Goal: Transaction & Acquisition: Purchase product/service

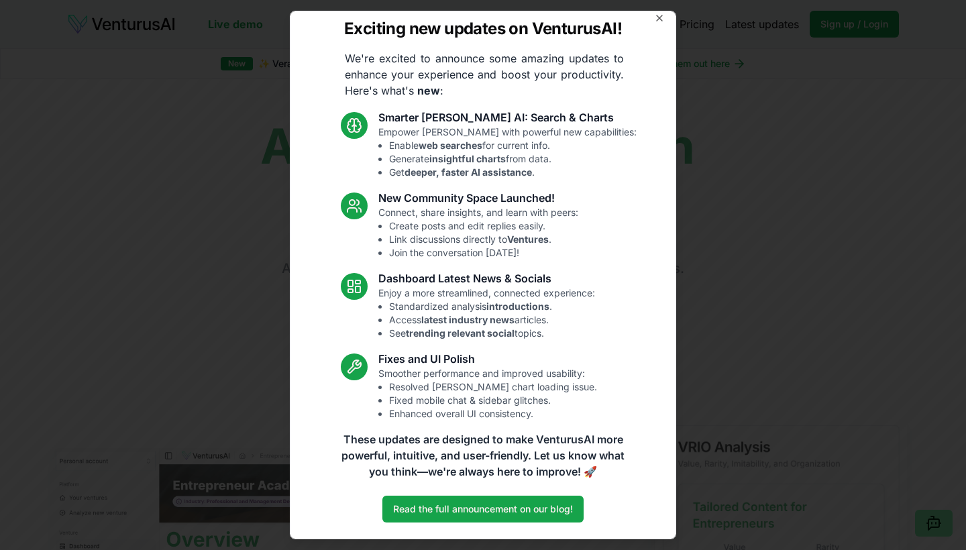
scroll to position [9, 0]
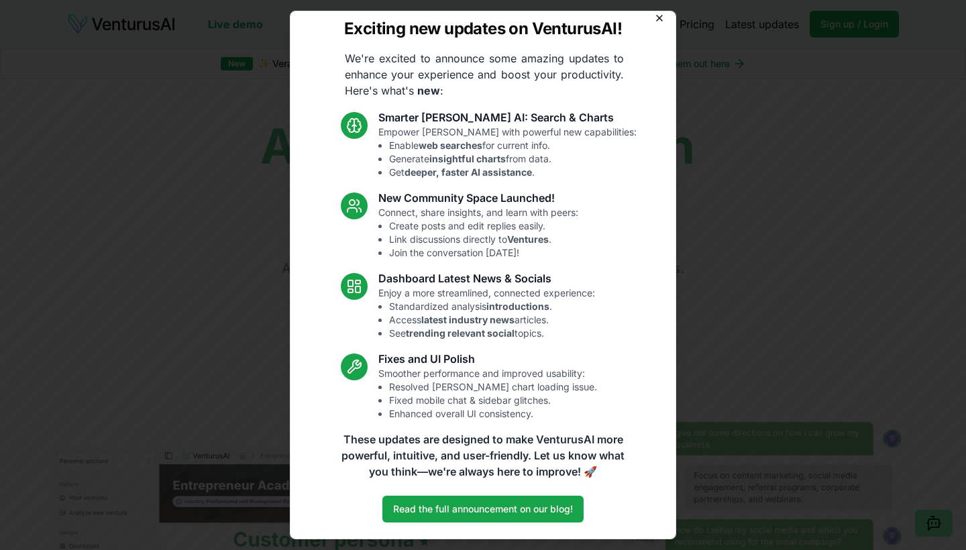
click at [663, 17] on icon "button" at bounding box center [659, 18] width 11 height 11
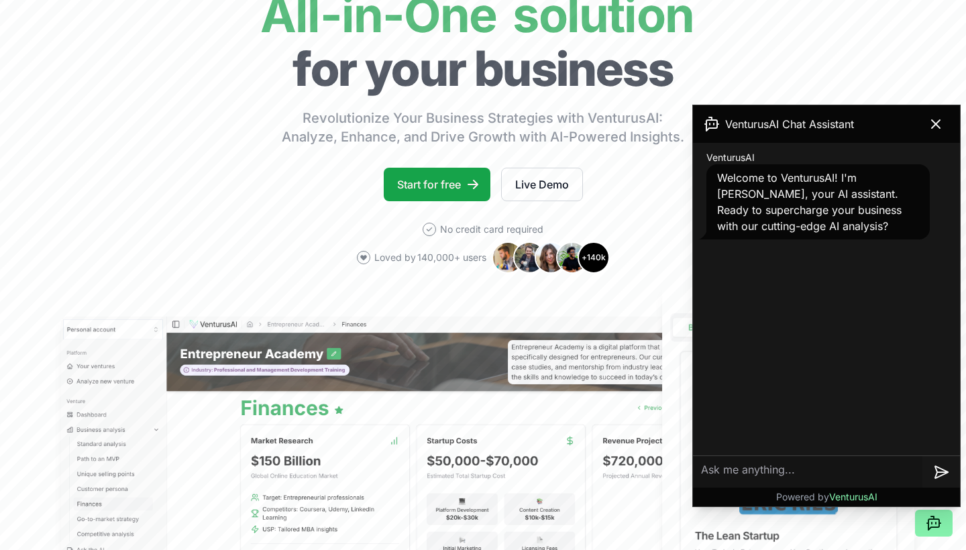
scroll to position [133, 0]
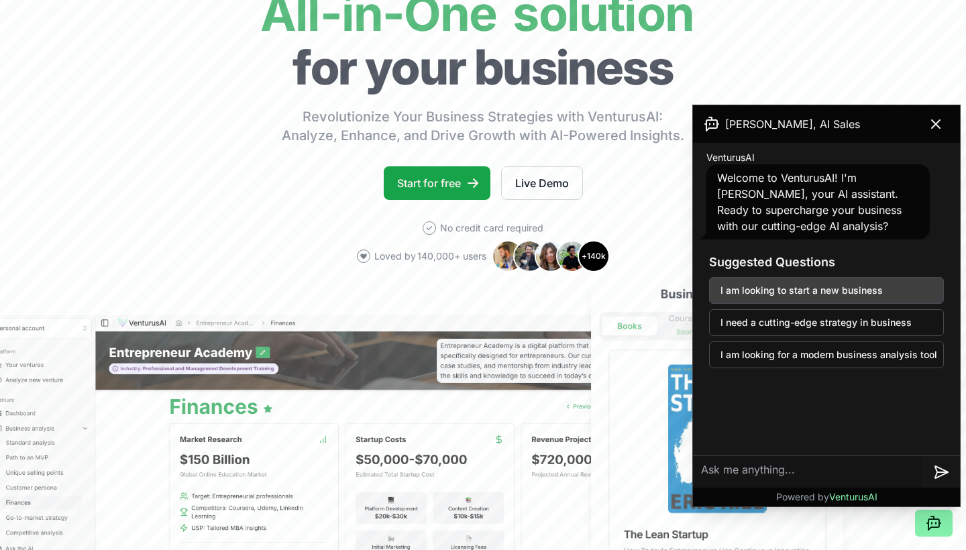
click at [843, 213] on button "I am looking to start a new business" at bounding box center [826, 290] width 235 height 27
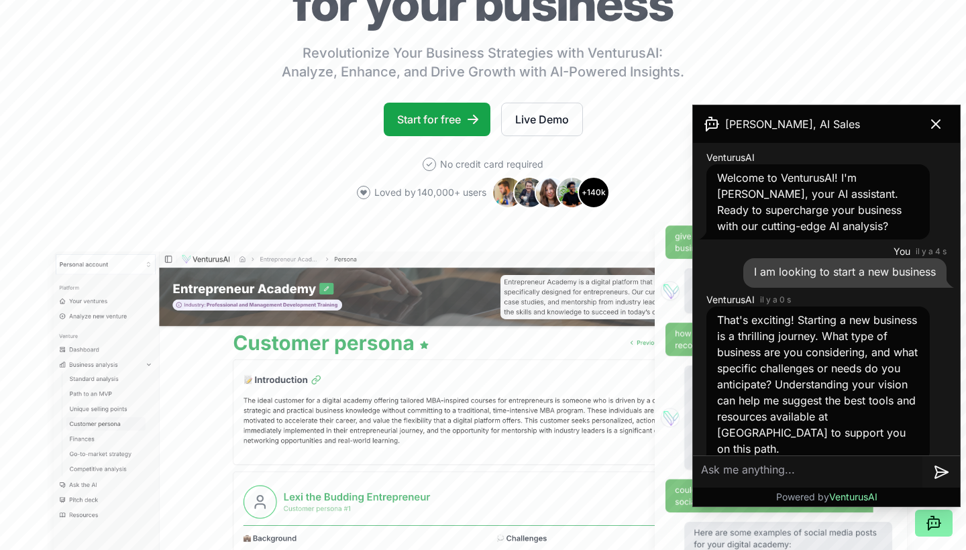
scroll to position [197, 0]
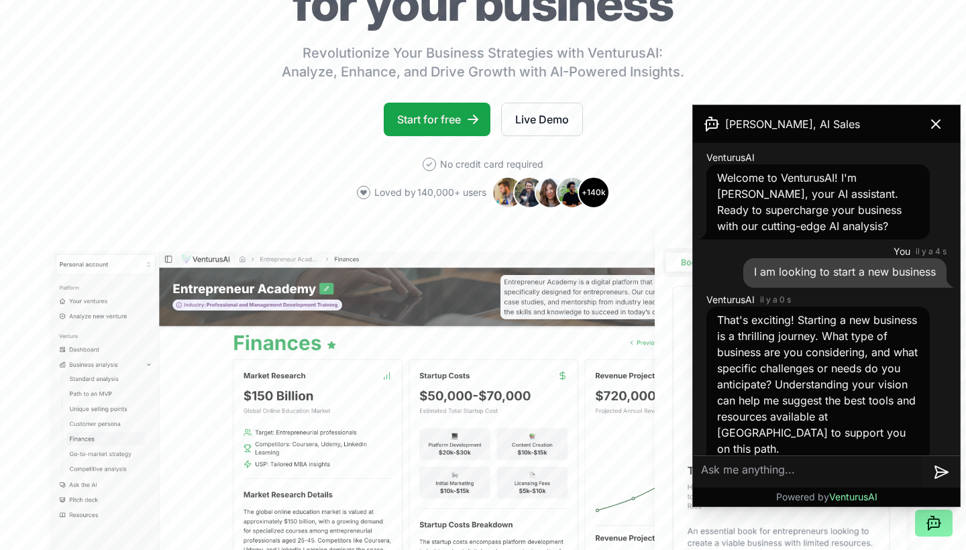
click at [817, 213] on textarea at bounding box center [807, 472] width 229 height 32
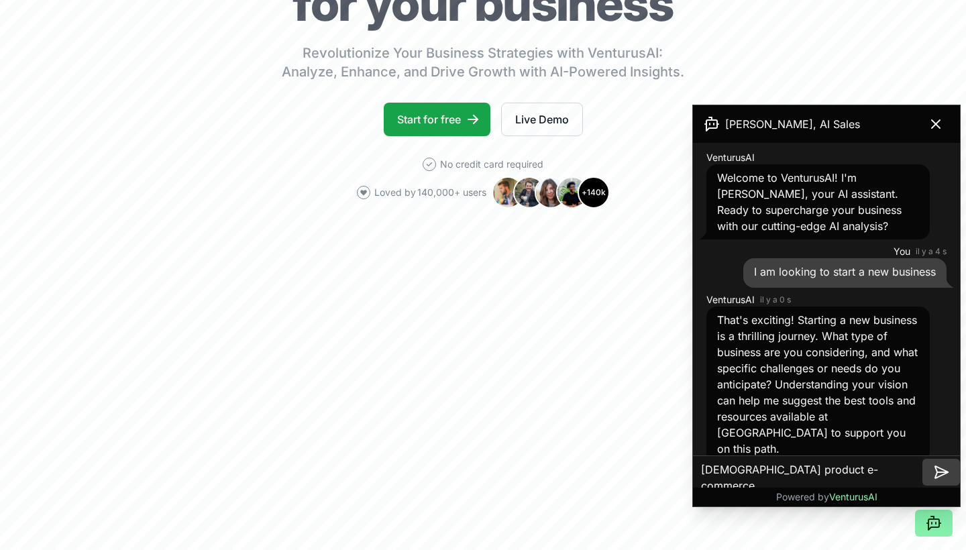
type textarea "islamic product e-commerce"
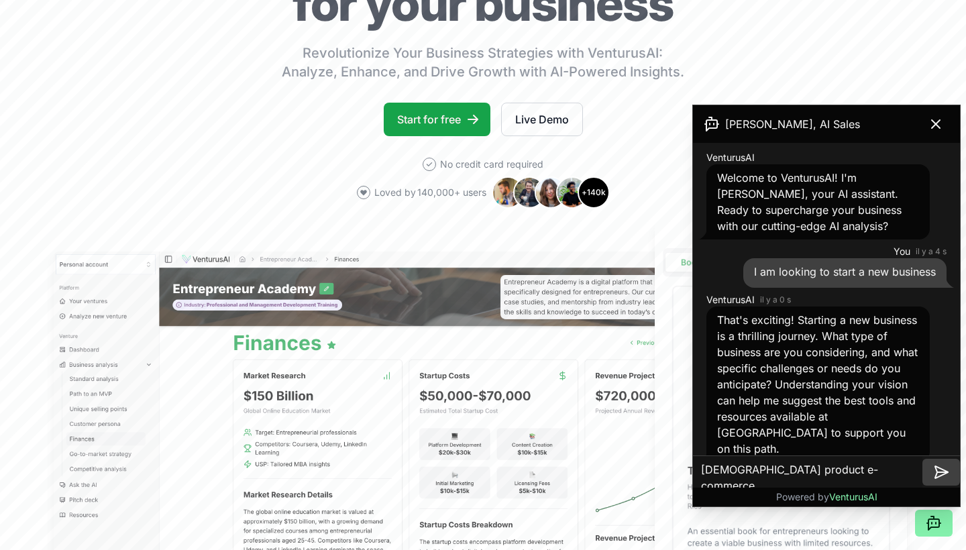
click at [942, 213] on icon at bounding box center [941, 472] width 16 height 16
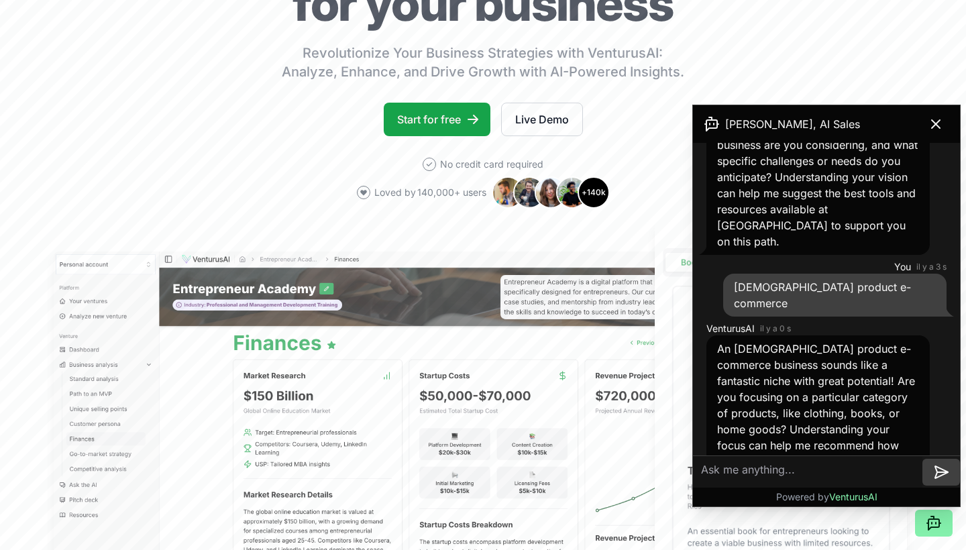
scroll to position [221, 0]
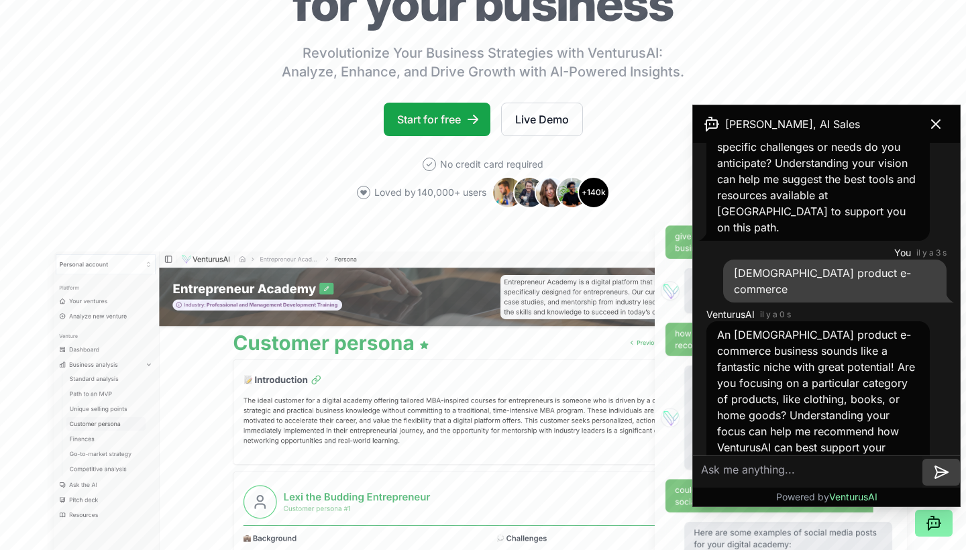
click at [849, 213] on textarea at bounding box center [807, 472] width 229 height 32
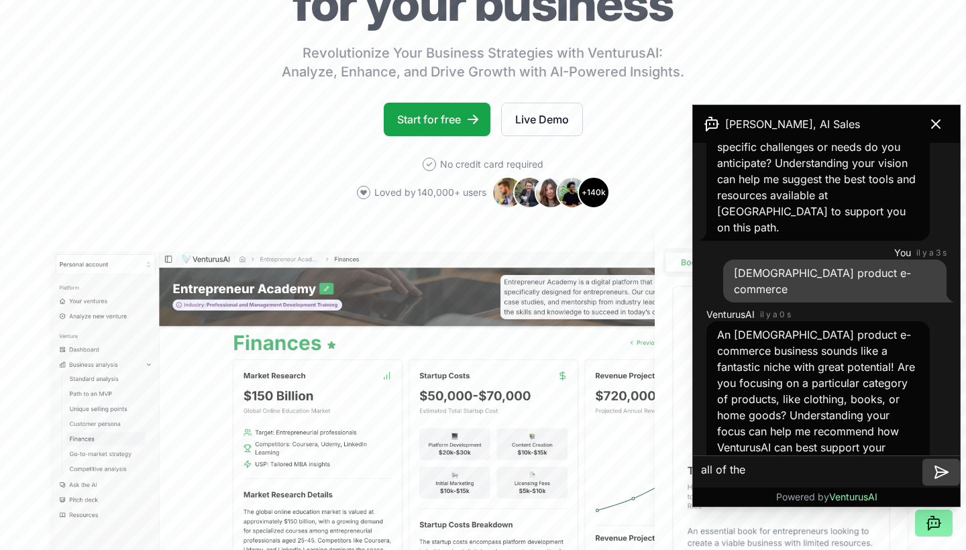
type textarea "all of them"
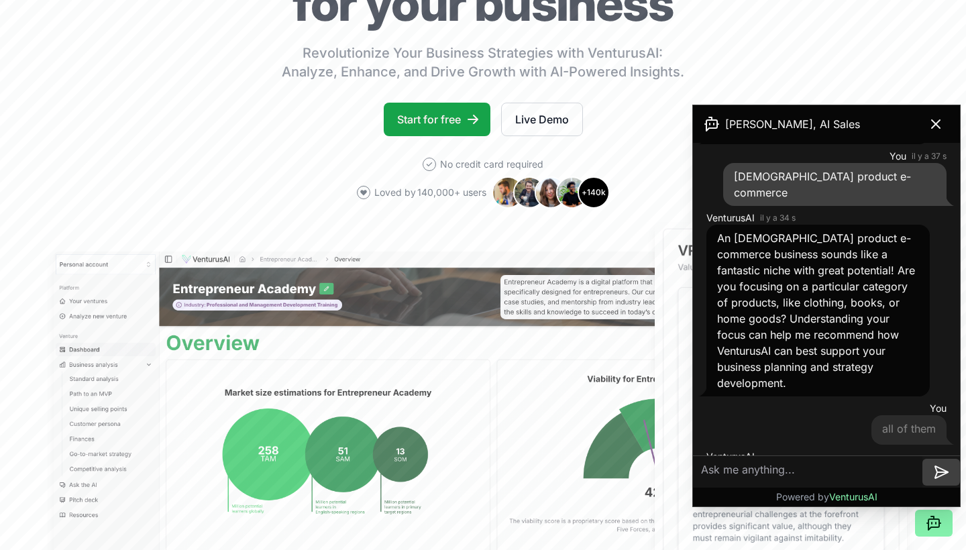
scroll to position [589, 0]
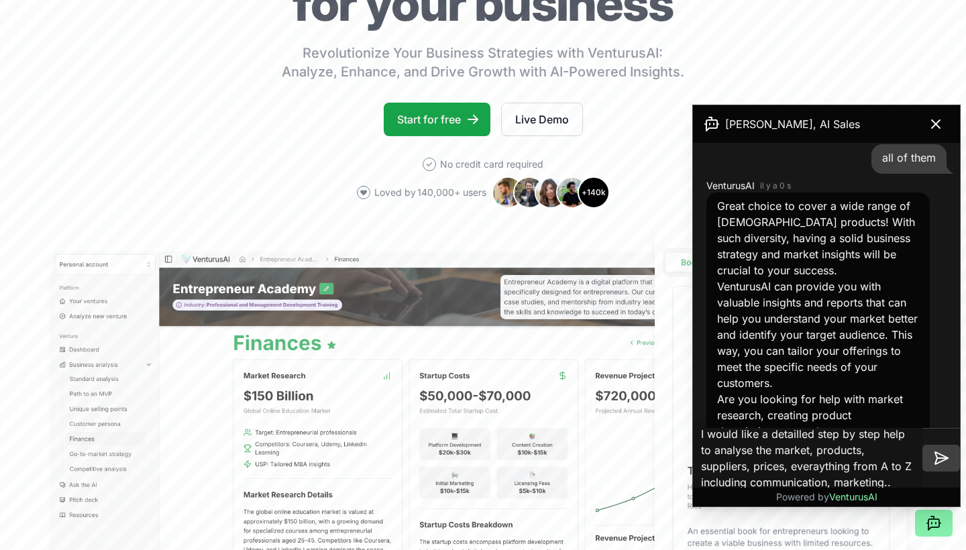
type textarea "I would like a detailled step by step help to analyse the market, products, sup…"
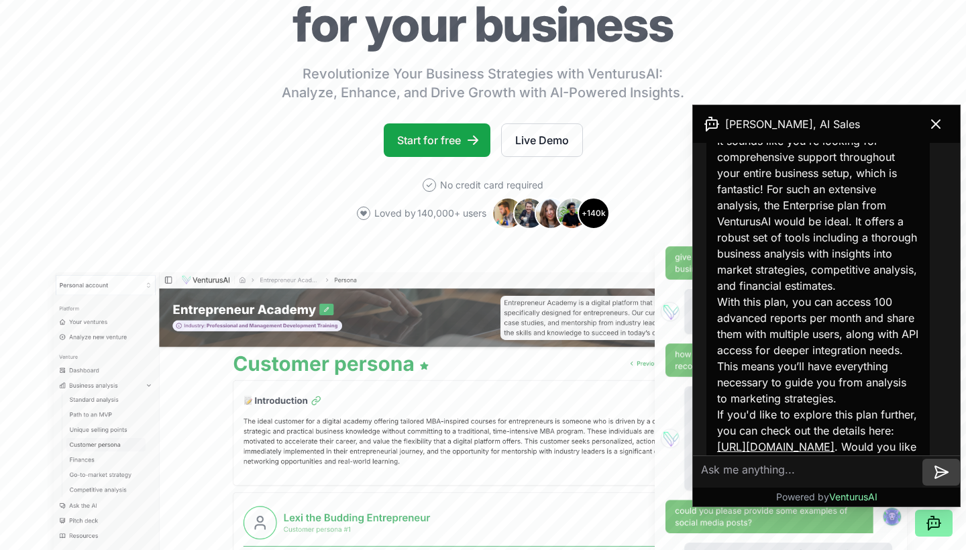
scroll to position [1083, 0]
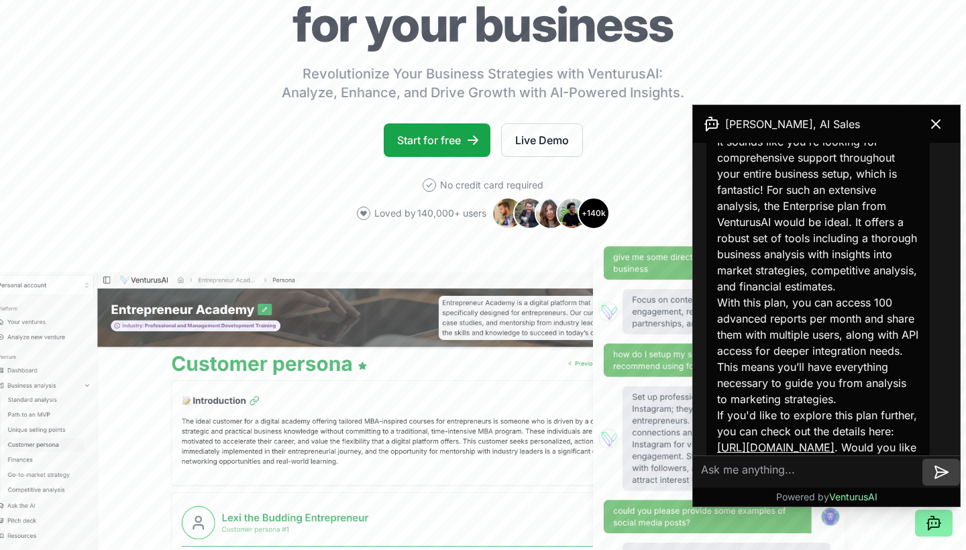
click at [823, 213] on link "https://venturusai.com/plans" at bounding box center [775, 447] width 117 height 13
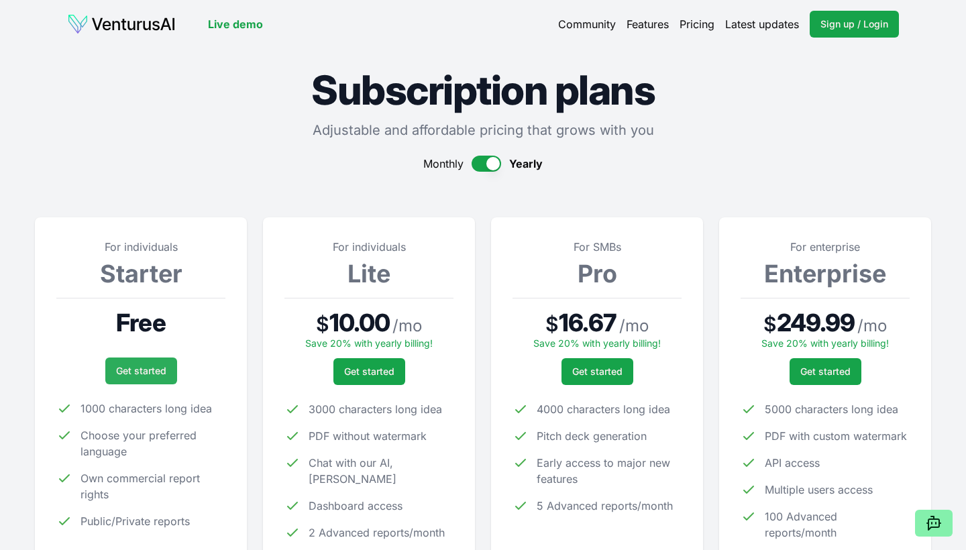
click at [155, 371] on link "Get started" at bounding box center [141, 371] width 72 height 27
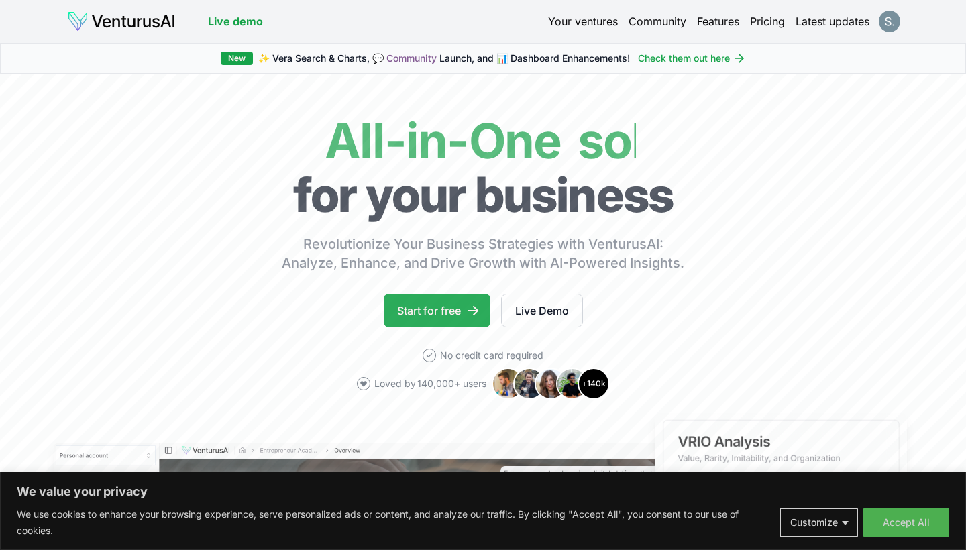
click at [458, 318] on link "Start for free" at bounding box center [437, 311] width 107 height 34
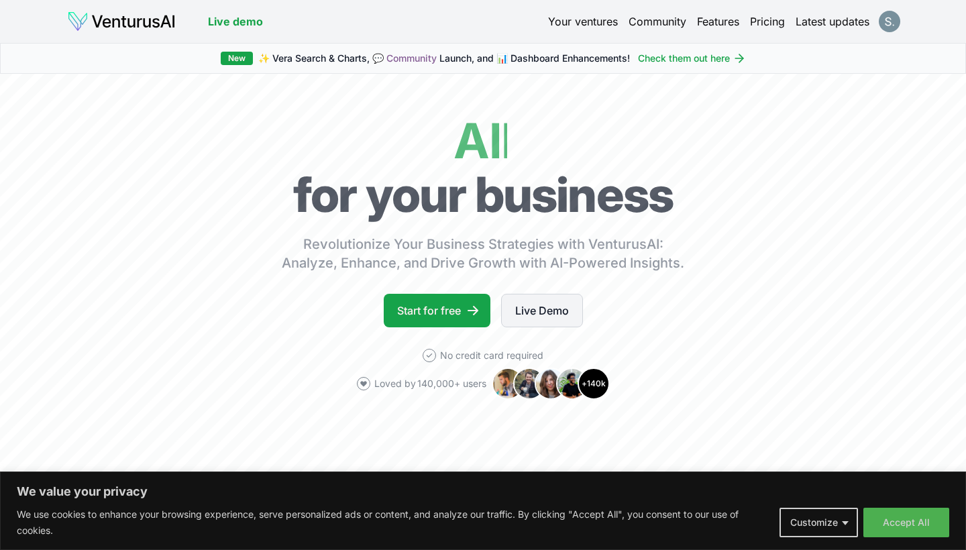
click at [539, 310] on link "Live Demo" at bounding box center [542, 311] width 82 height 34
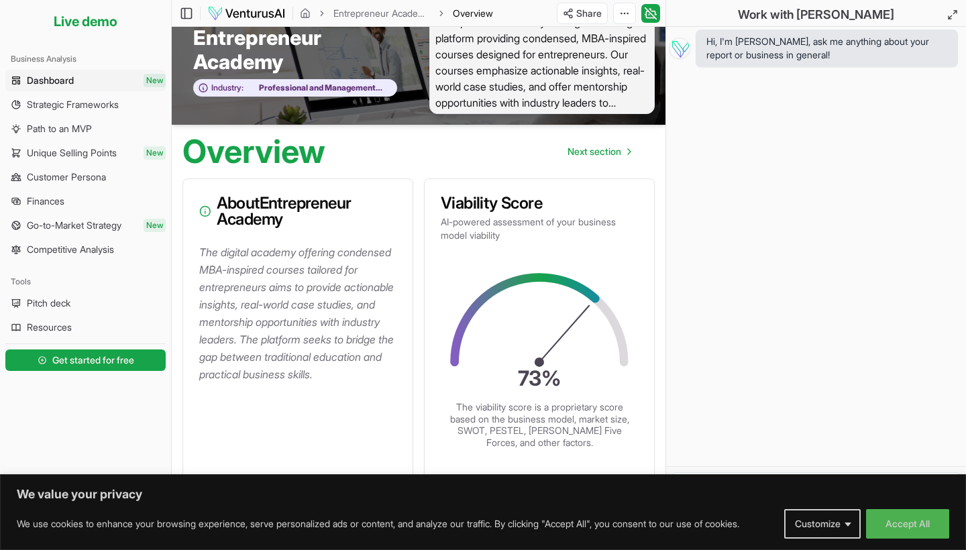
scroll to position [25, 0]
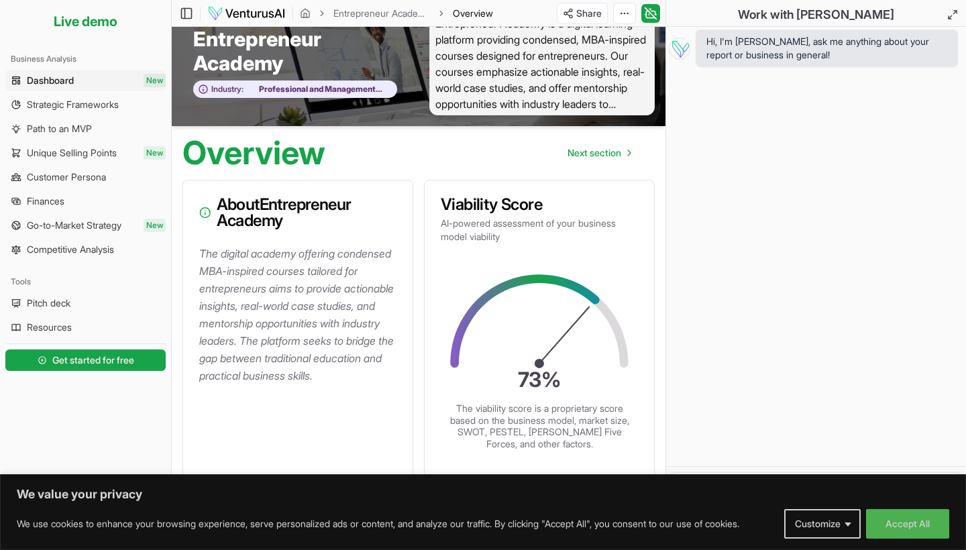
click at [263, 213] on h3 "About Entrepreneur Academy" at bounding box center [297, 213] width 197 height 32
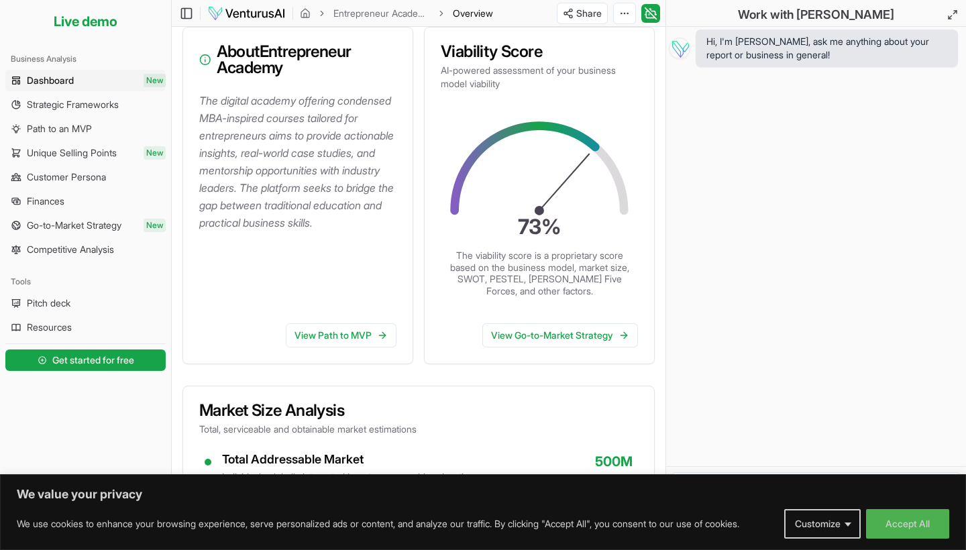
scroll to position [180, 0]
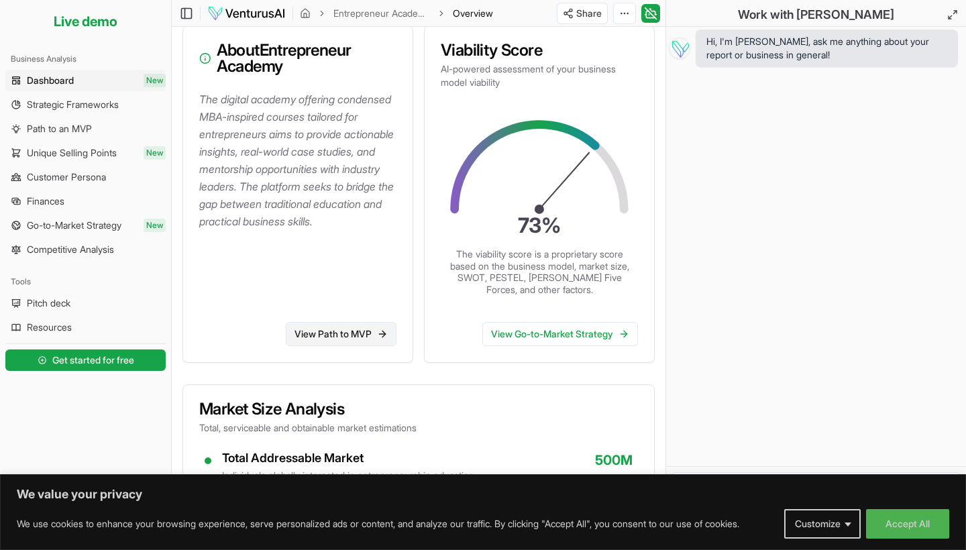
click at [344, 334] on link "View Path to MVP" at bounding box center [341, 334] width 111 height 24
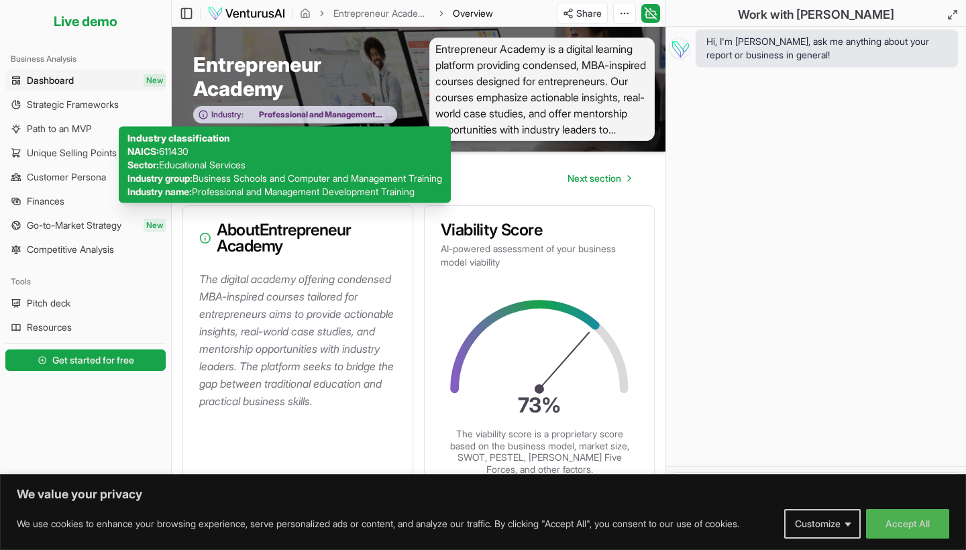
click at [326, 115] on span "Professional and Management Development Training" at bounding box center [317, 114] width 146 height 11
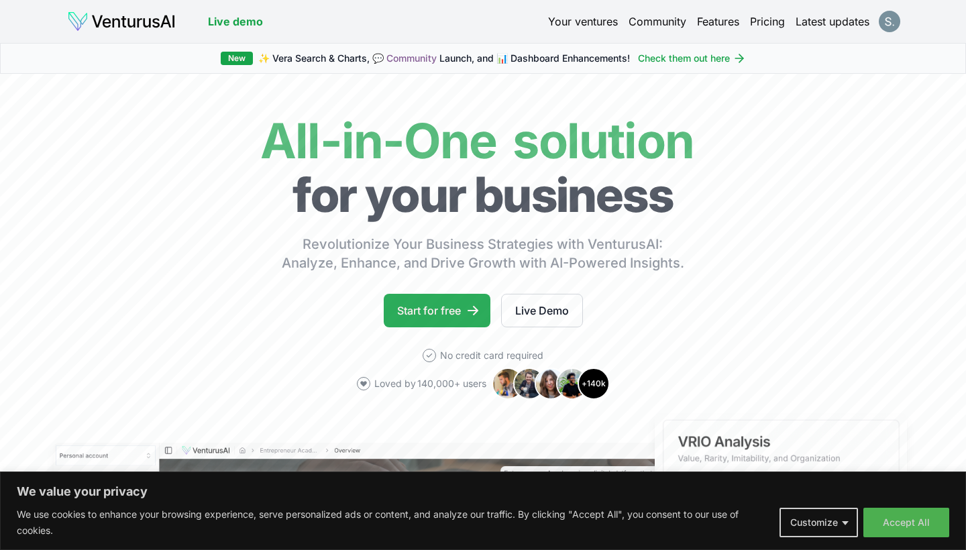
click at [448, 315] on link "Start for free" at bounding box center [437, 311] width 107 height 34
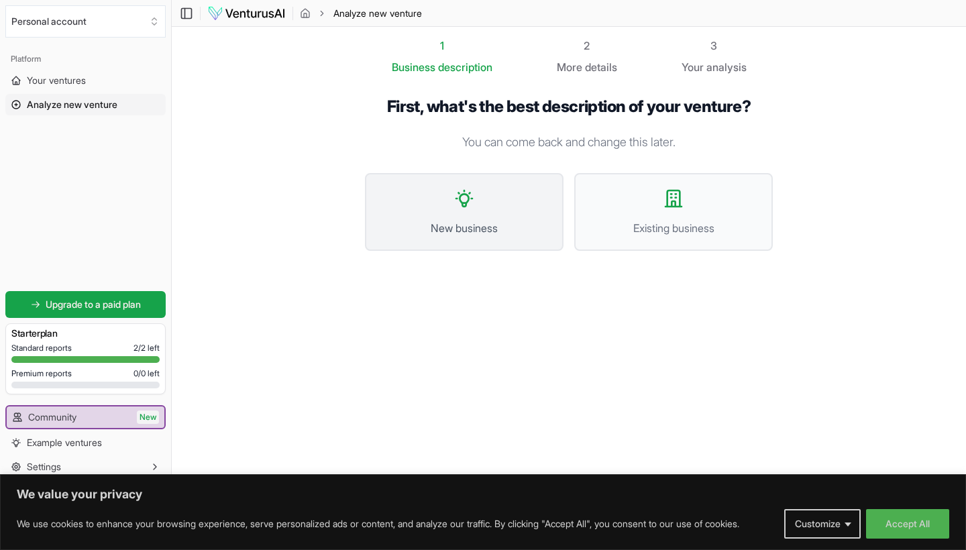
click at [475, 200] on button "New business" at bounding box center [464, 212] width 199 height 78
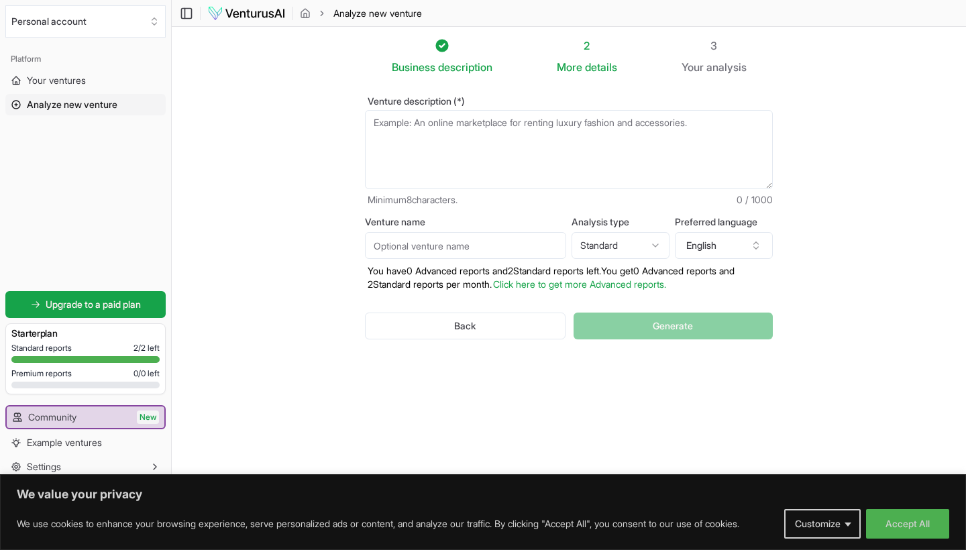
click at [498, 138] on textarea "Venture description (*)" at bounding box center [569, 149] width 408 height 79
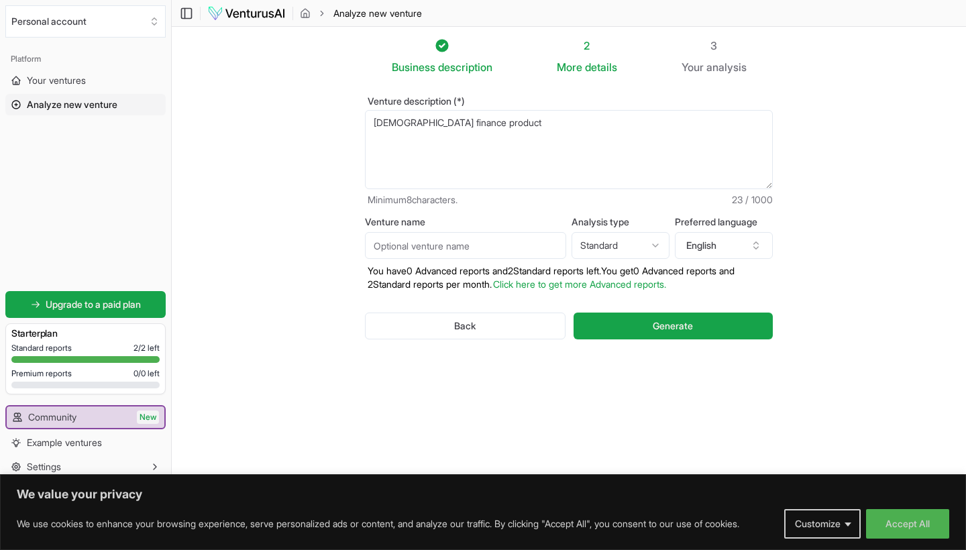
type textarea "[DEMOGRAPHIC_DATA] finance products"
drag, startPoint x: 501, startPoint y: 129, endPoint x: 352, endPoint y: 125, distance: 149.7
click at [351, 125] on div "Venture description (*) [DEMOGRAPHIC_DATA] finance products Minimum 8 character…" at bounding box center [569, 228] width 451 height 307
paste textarea ": • Who are your customers? ➤ [DEMOGRAPHIC_DATA] seeking ethical investment ➤ F…"
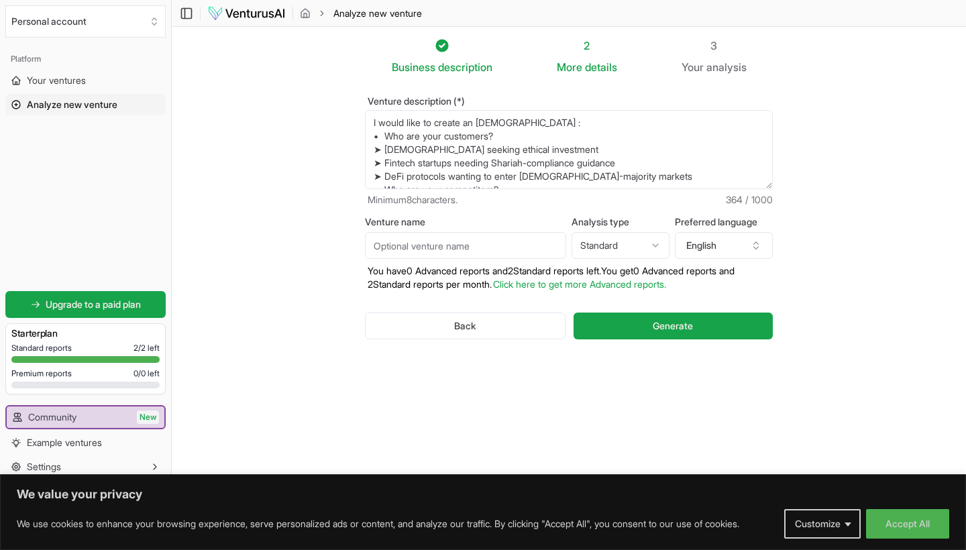
click at [515, 123] on textarea "I would like to create an [DEMOGRAPHIC_DATA] : • Who are your customers? ➤ [DEM…" at bounding box center [569, 149] width 408 height 79
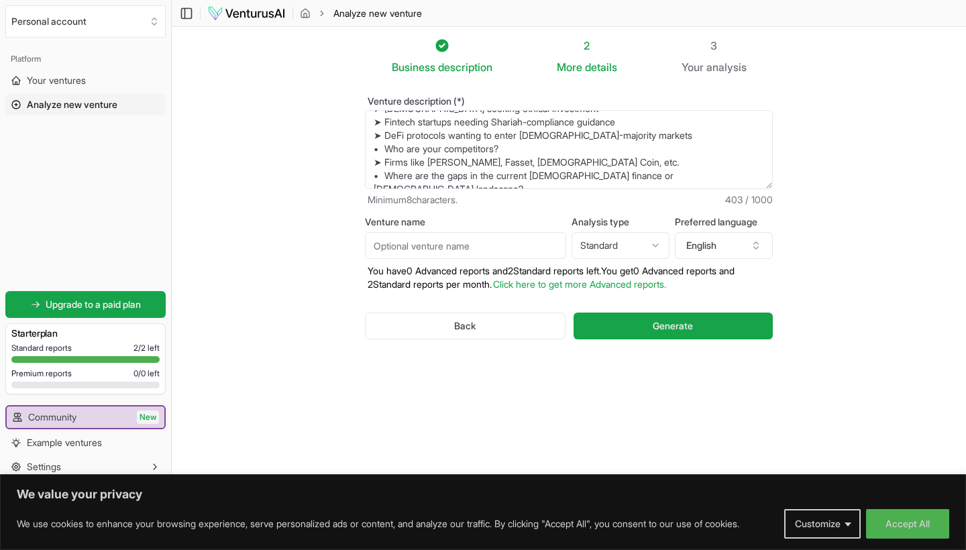
scroll to position [54, 0]
click at [711, 167] on textarea "I would like to create an [DEMOGRAPHIC_DATA] finance services company in [GEOGR…" at bounding box center [569, 149] width 408 height 79
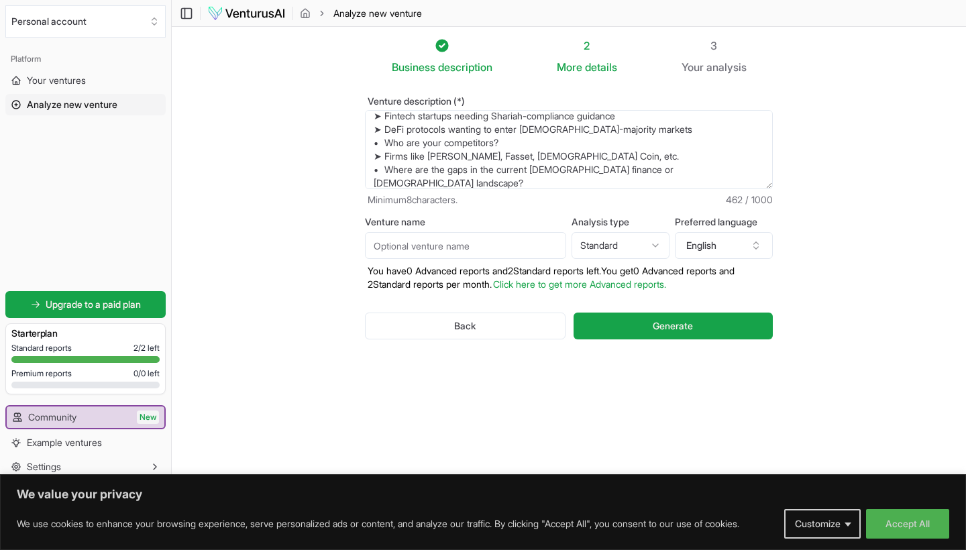
type textarea "I would like to create an [DEMOGRAPHIC_DATA] finance services company in [GEOGR…"
click at [657, 243] on html "We value your privacy We use cookies to enhance your browsing experience, serve…" at bounding box center [483, 275] width 966 height 550
select select "advanced"
click at [544, 248] on input "Venture name" at bounding box center [465, 245] width 201 height 27
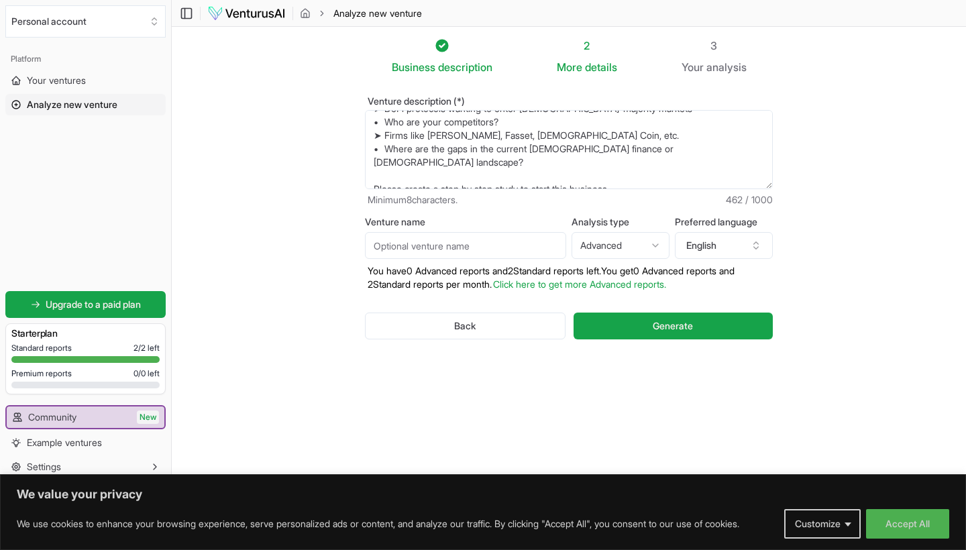
scroll to position [81, 0]
click at [635, 164] on textarea "I would like to create an [DEMOGRAPHIC_DATA] finance services company in [GEOGR…" at bounding box center [569, 149] width 408 height 79
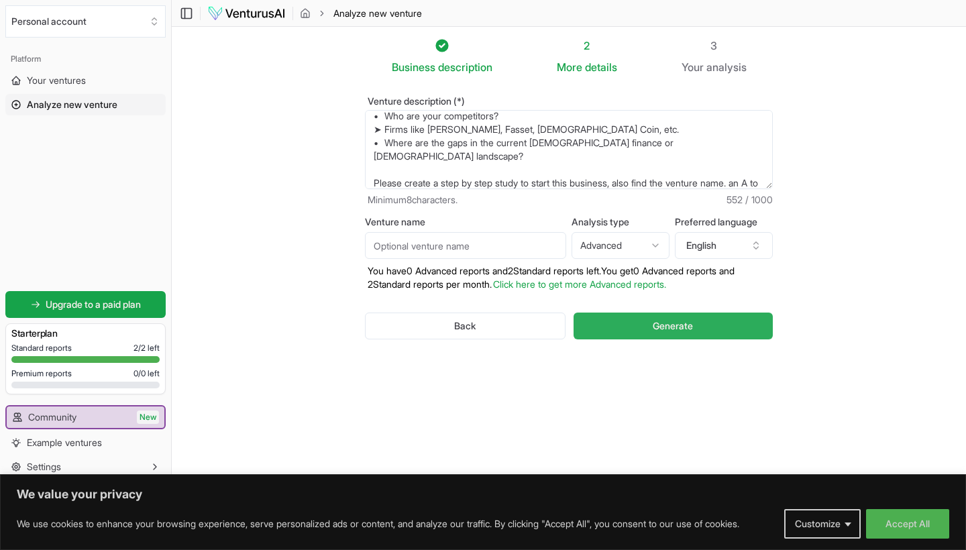
type textarea "I would like to create an [DEMOGRAPHIC_DATA] finance services company in [GEOGR…"
click at [684, 328] on span "Generate" at bounding box center [673, 325] width 40 height 13
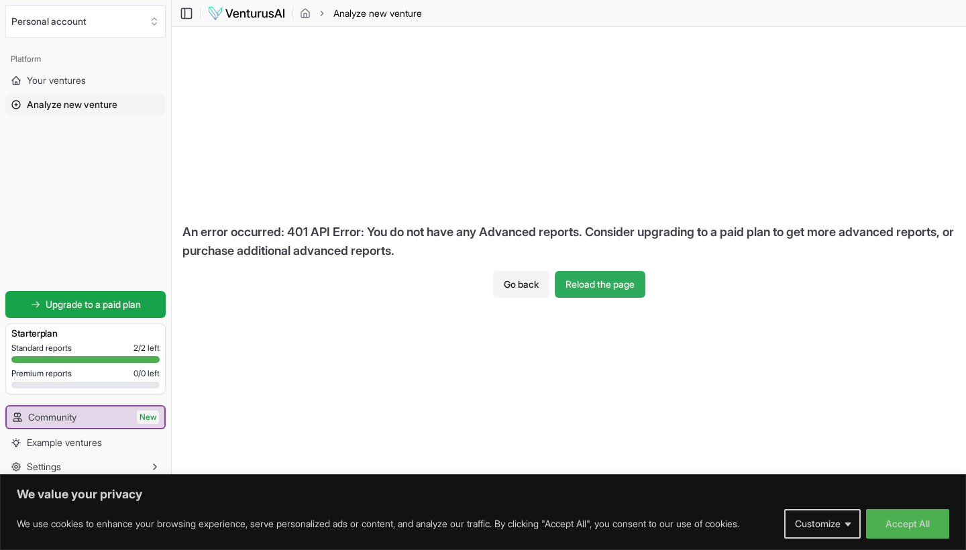
click at [610, 282] on button "Reload the page" at bounding box center [600, 284] width 91 height 27
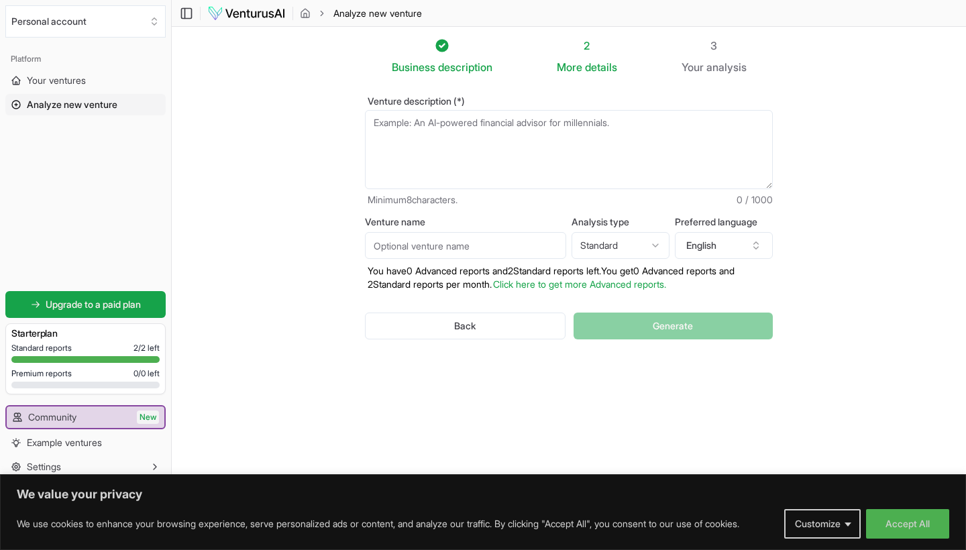
click at [449, 136] on textarea "Venture description (*)" at bounding box center [569, 149] width 408 height 79
paste textarea ": • Who are your customers? ➤ [DEMOGRAPHIC_DATA] seeking ethical investment ➤ F…"
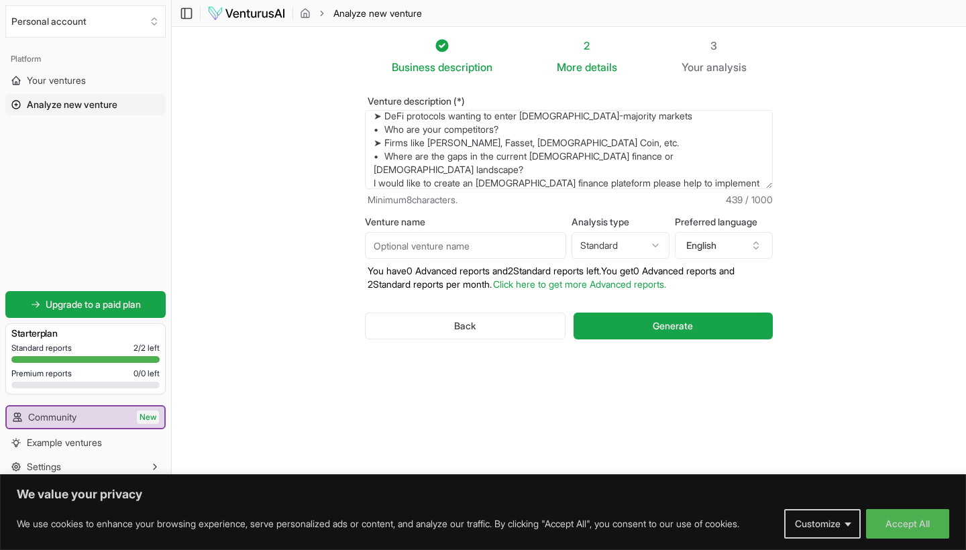
scroll to position [74, 0]
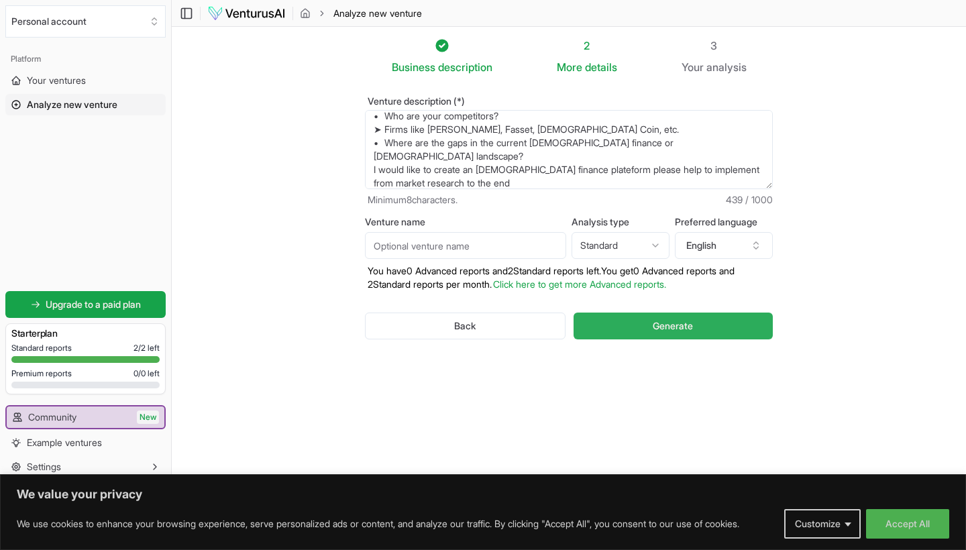
type textarea ": • Who are your customers? ➤ Muslims seeking ethical investment ➤ Fintech star…"
click at [658, 323] on span "Generate" at bounding box center [673, 325] width 40 height 13
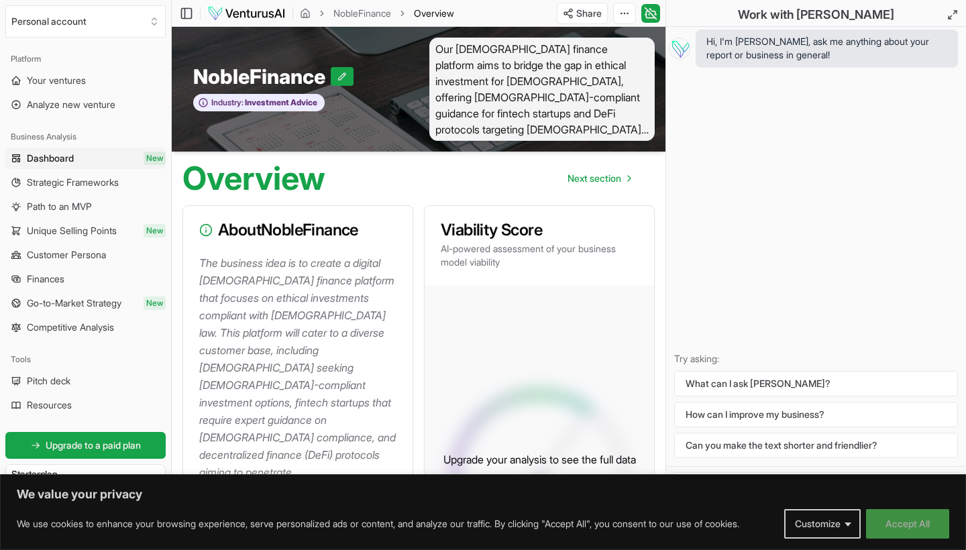
click at [925, 529] on button "Accept All" at bounding box center [907, 524] width 83 height 30
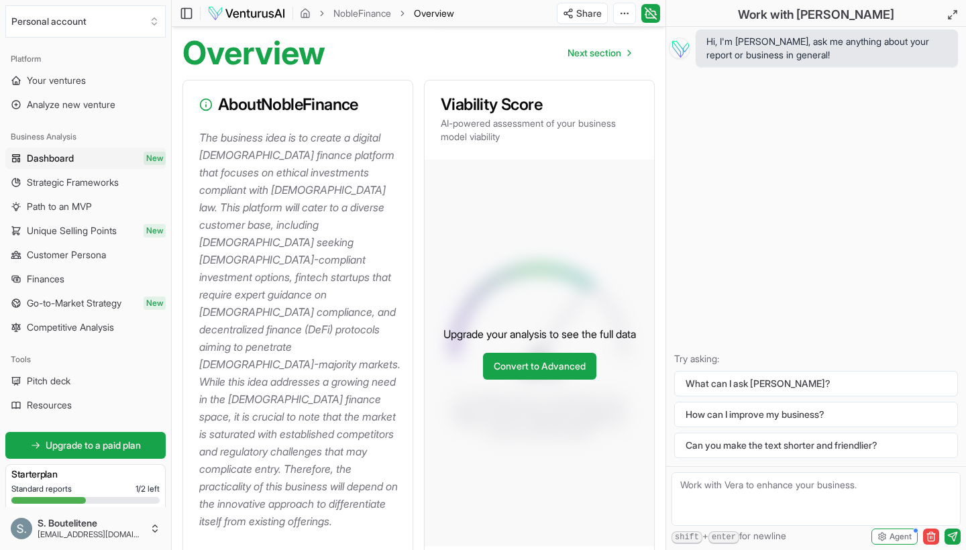
scroll to position [124, 0]
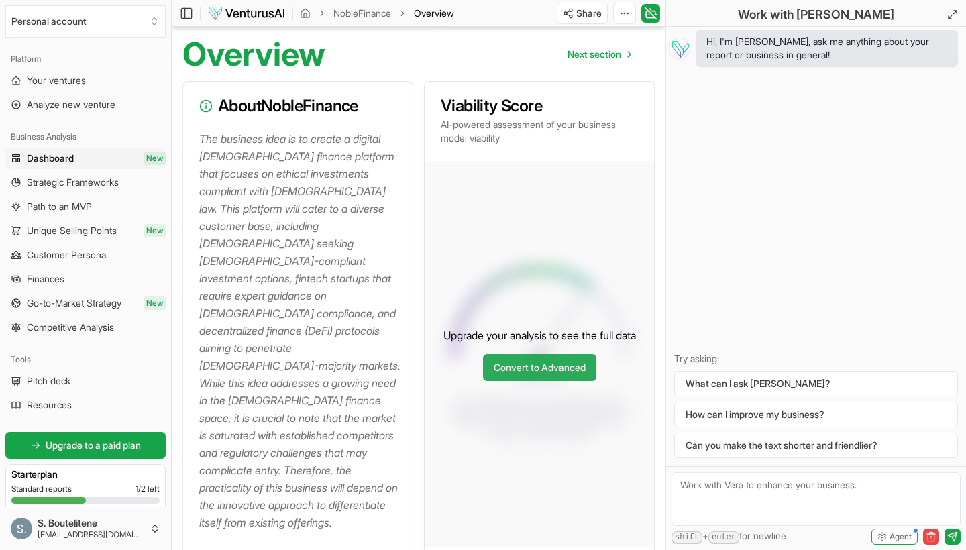
click at [547, 354] on link "Convert to Advanced" at bounding box center [539, 367] width 113 height 27
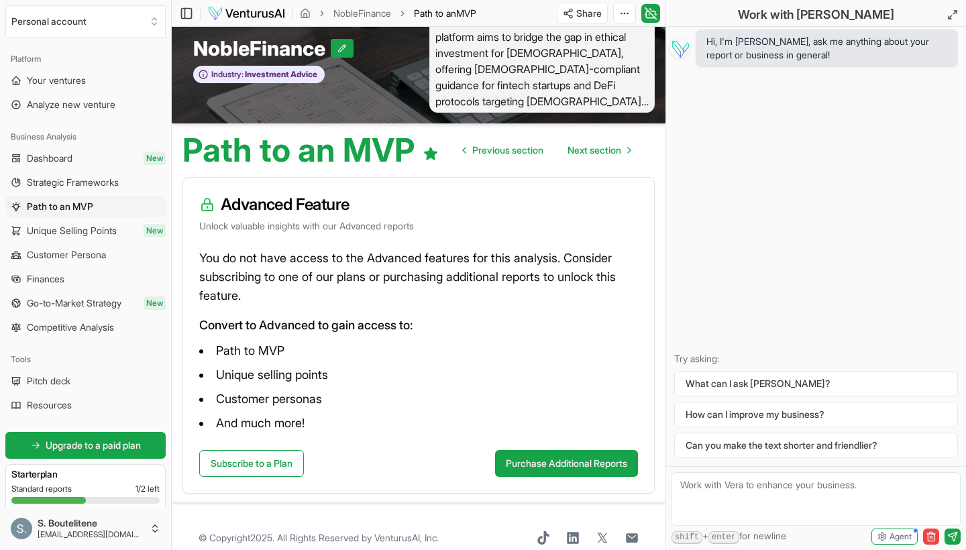
scroll to position [12, 0]
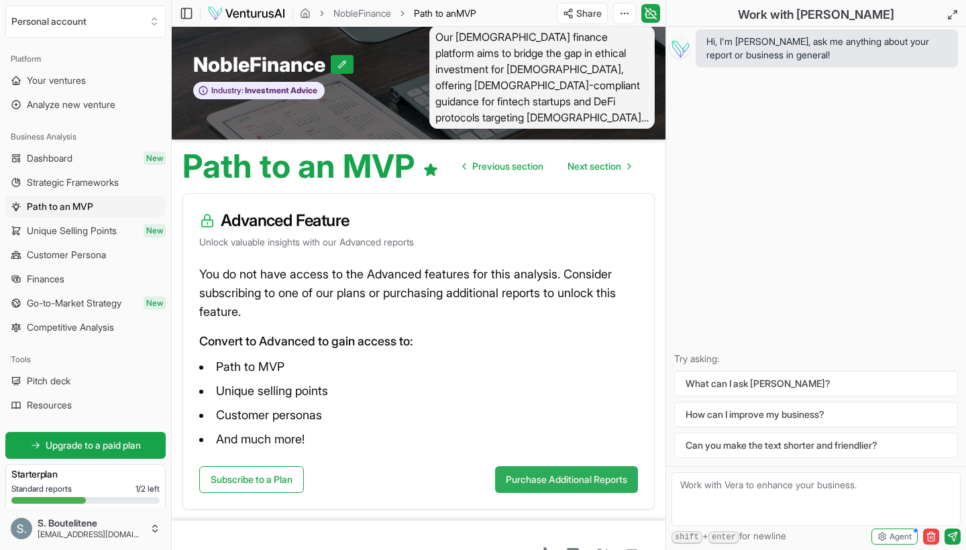
click at [534, 488] on button "Purchase Additional Reports" at bounding box center [566, 479] width 143 height 27
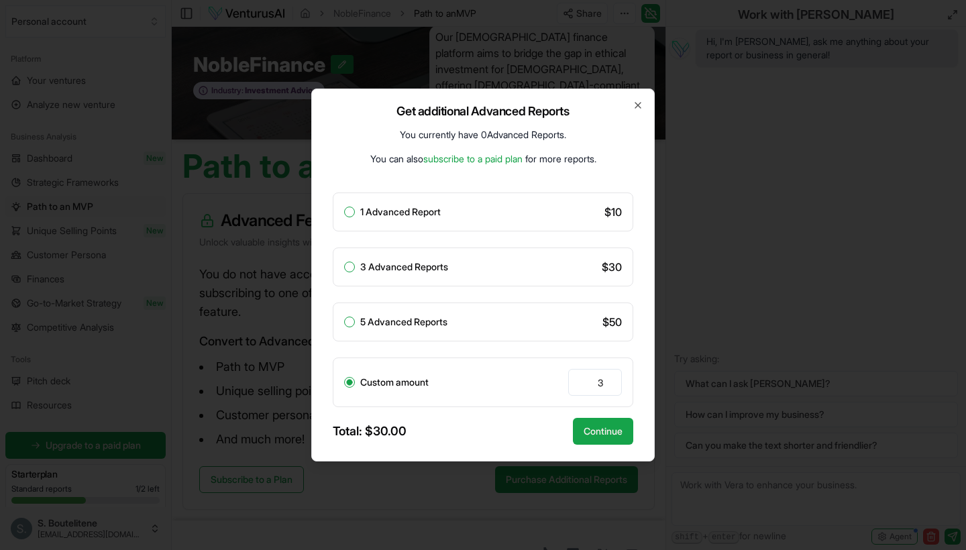
click at [415, 318] on label "5 Advanced Reports" at bounding box center [403, 321] width 87 height 9
click at [355, 318] on button "5 Advanced Reports" at bounding box center [349, 322] width 11 height 11
radio input "true"
click at [616, 437] on button "Continue" at bounding box center [603, 431] width 60 height 27
click at [615, 437] on button "Continue" at bounding box center [603, 431] width 60 height 27
